Goal: Task Accomplishment & Management: Complete application form

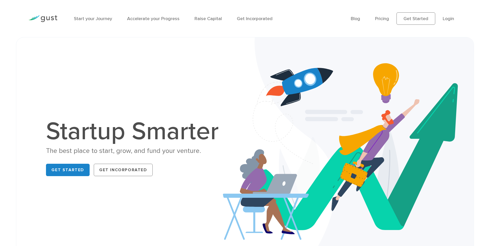
click at [200, 15] on li "Raise Capital" at bounding box center [207, 18] width 27 height 7
click at [201, 18] on link "Raise Capital" at bounding box center [207, 18] width 27 height 5
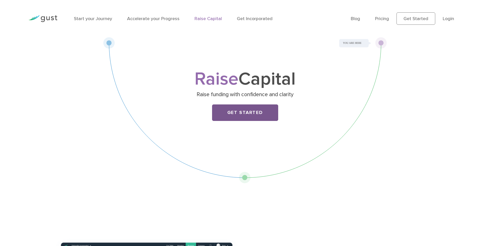
click at [243, 112] on link "Get Started" at bounding box center [245, 113] width 66 height 17
click at [381, 19] on link "Pricing" at bounding box center [382, 18] width 14 height 5
